Goal: Find specific page/section: Find specific page/section

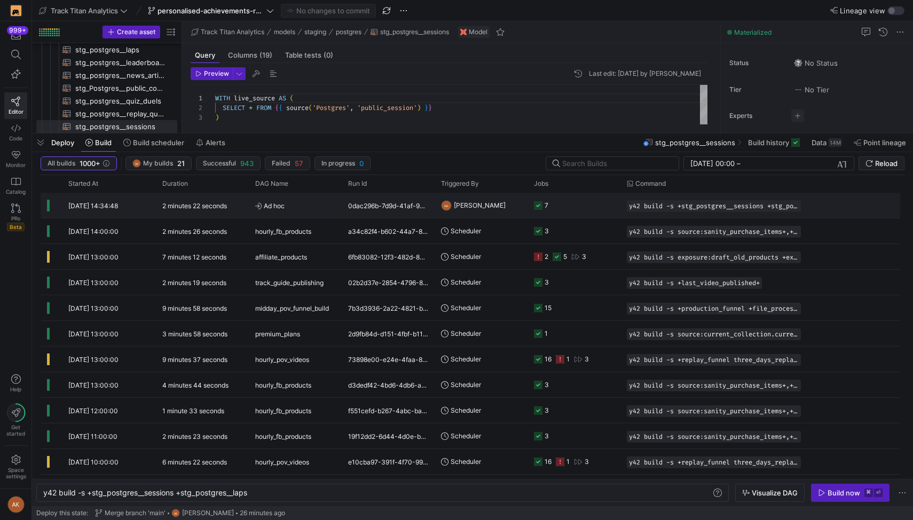
scroll to position [0, 207]
click at [16, 50] on icon at bounding box center [16, 55] width 10 height 10
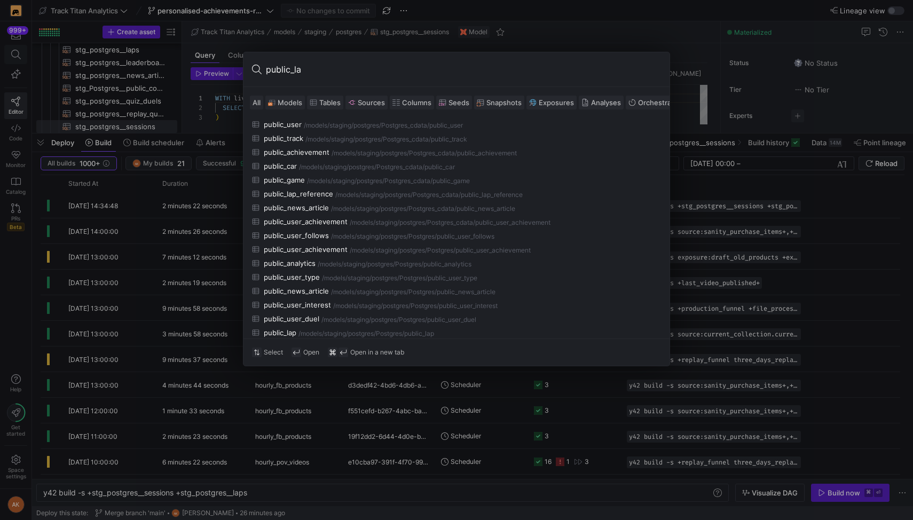
type input "public_lap"
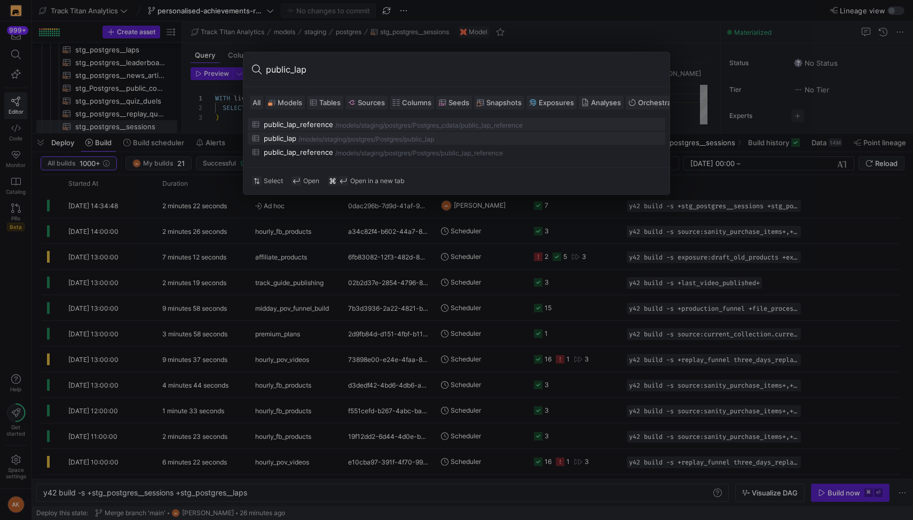
click at [290, 136] on div "public_lap" at bounding box center [280, 138] width 33 height 9
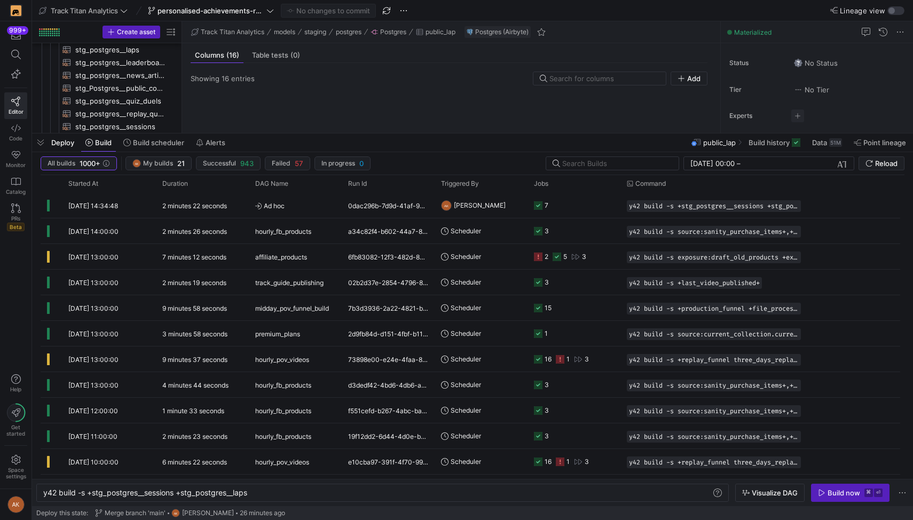
scroll to position [833, 0]
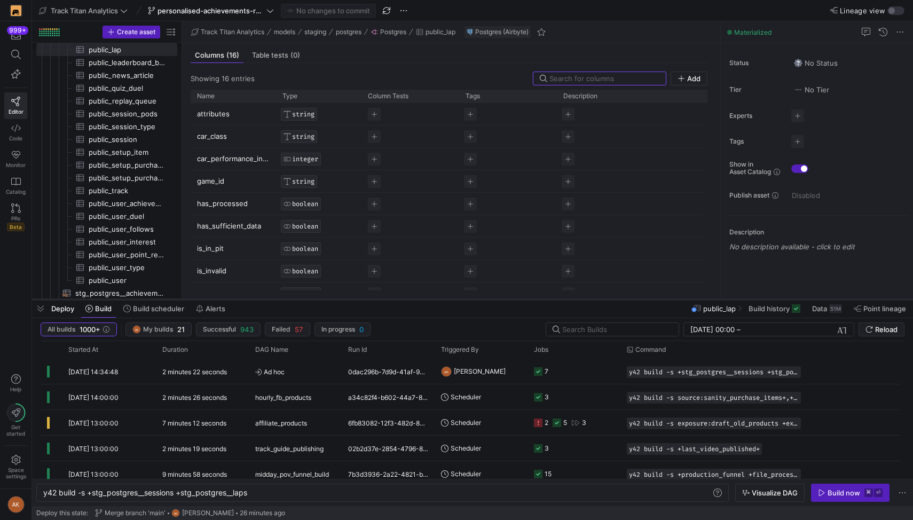
drag, startPoint x: 246, startPoint y: 134, endPoint x: 217, endPoint y: 302, distance: 171.2
click at [218, 302] on div at bounding box center [472, 300] width 881 height 4
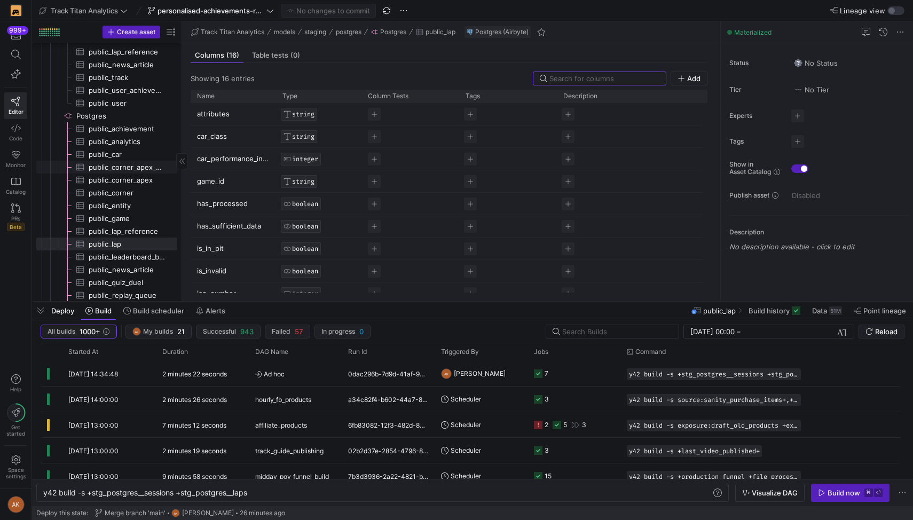
scroll to position [632, 0]
click at [113, 253] on span "public_lap​​​​​​​​​" at bounding box center [127, 251] width 76 height 12
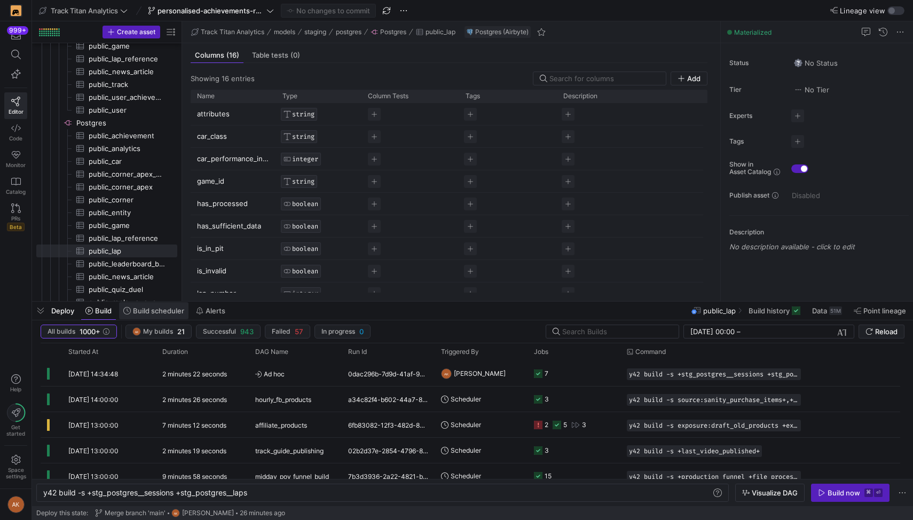
click at [135, 304] on span at bounding box center [153, 310] width 69 height 17
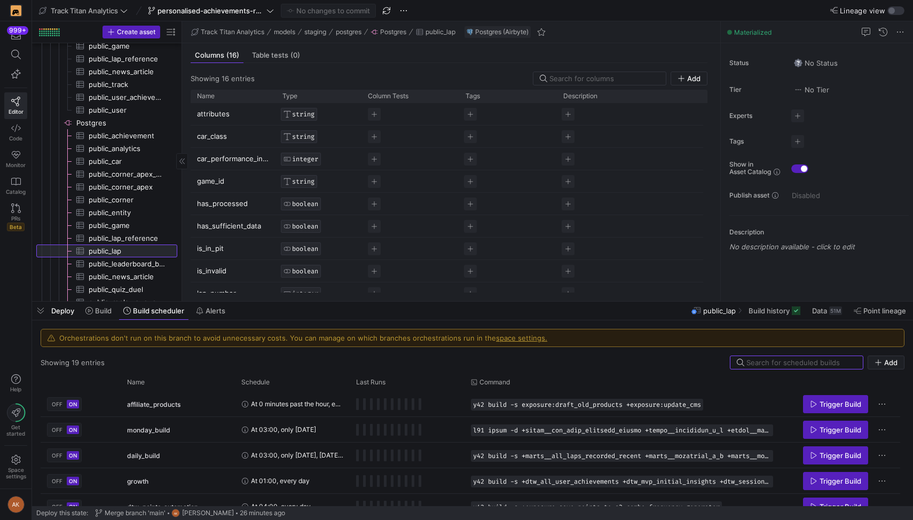
click at [124, 250] on span "public_lap​​​​​​​​​" at bounding box center [127, 251] width 76 height 12
click at [105, 306] on button "Build" at bounding box center [99, 311] width 36 height 18
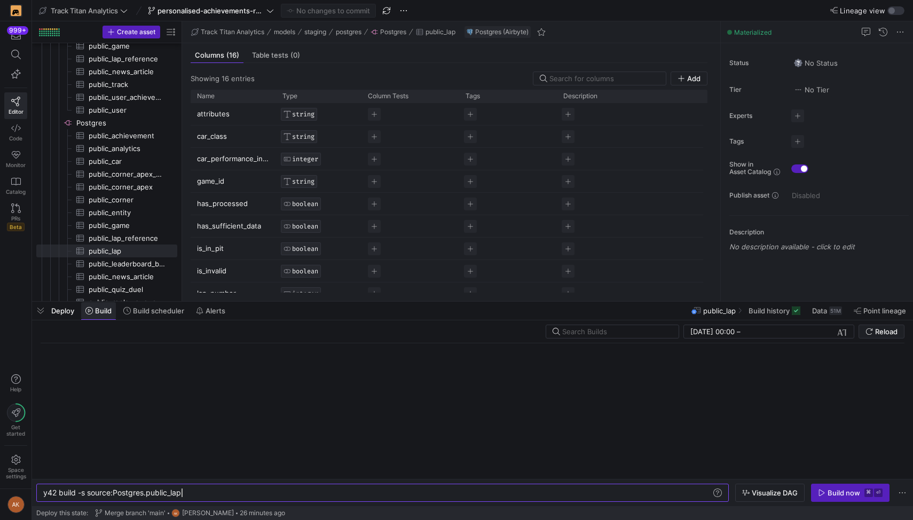
scroll to position [0, 138]
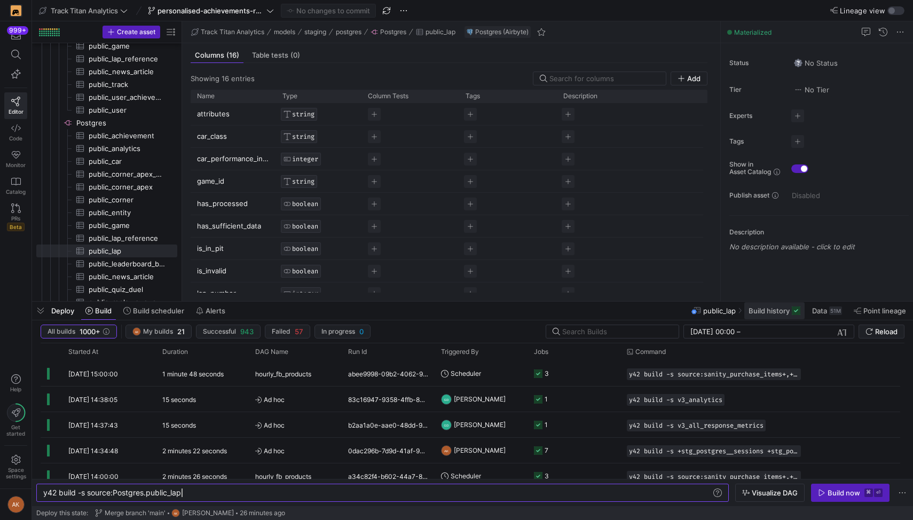
click at [770, 314] on span "Build history" at bounding box center [769, 311] width 41 height 9
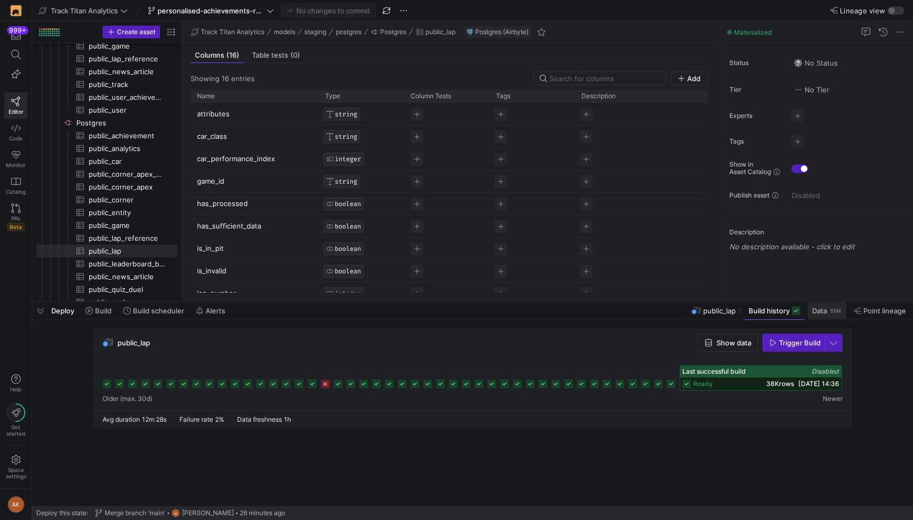
click at [818, 308] on span "Data" at bounding box center [819, 311] width 15 height 9
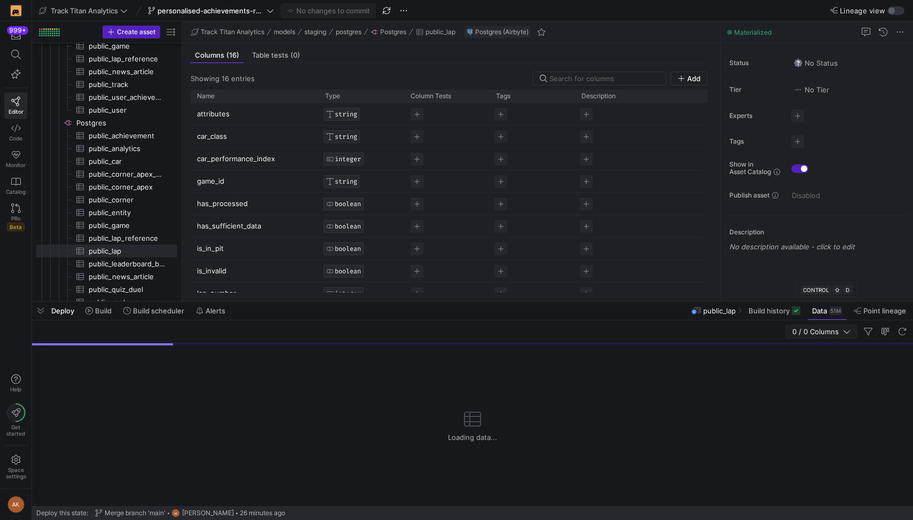
click at [824, 333] on span "0 / 0 Columns" at bounding box center [818, 331] width 51 height 9
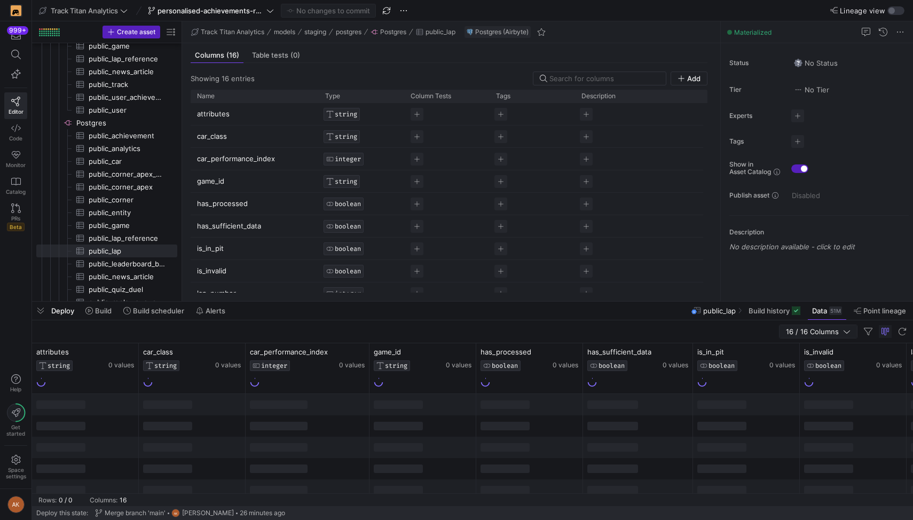
click at [822, 330] on span "16 / 16 Columns" at bounding box center [814, 331] width 57 height 9
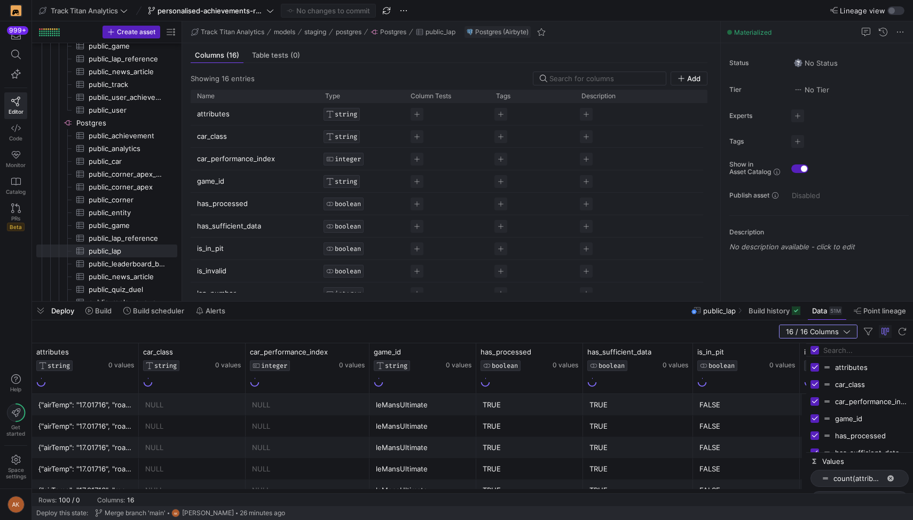
click at [822, 330] on span "16 / 16 Columns" at bounding box center [814, 331] width 57 height 9
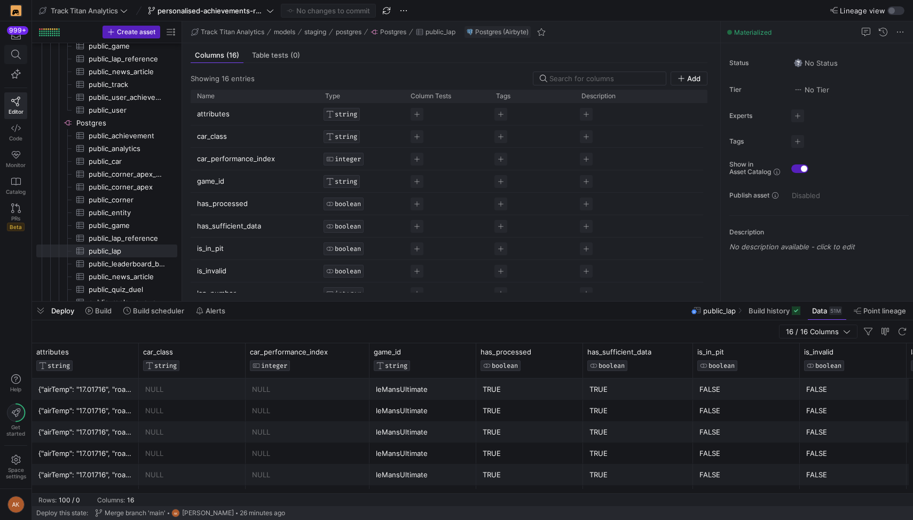
click at [17, 50] on icon at bounding box center [16, 55] width 10 height 10
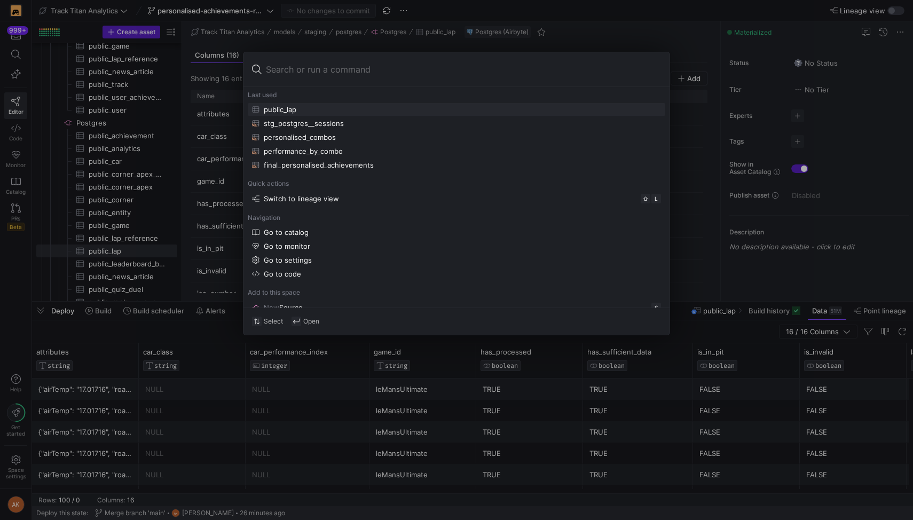
type input "public_session"
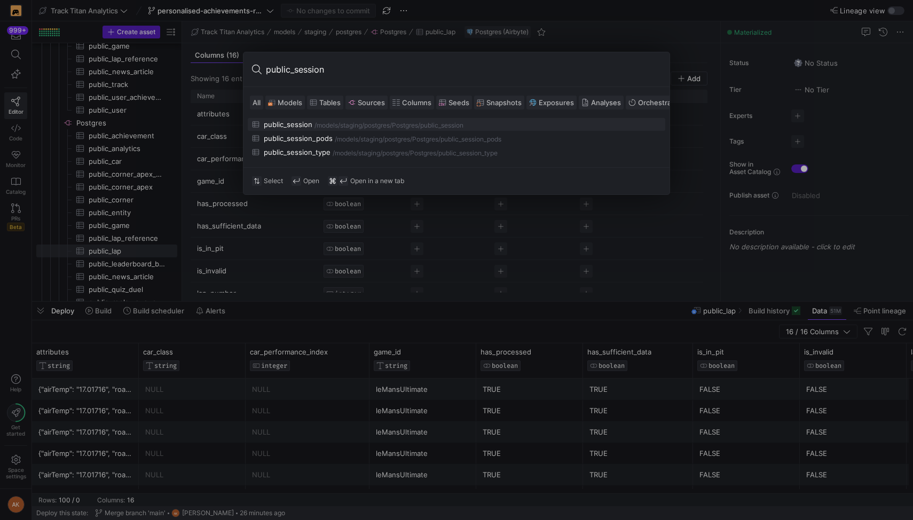
click at [333, 126] on div "/models/" at bounding box center [328, 125] width 26 height 7
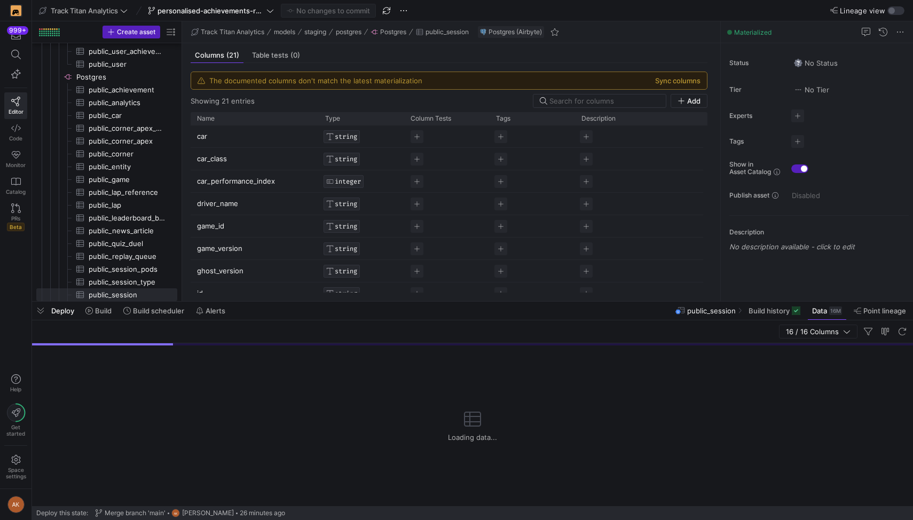
scroll to position [678, 0]
